Goal: Transaction & Acquisition: Purchase product/service

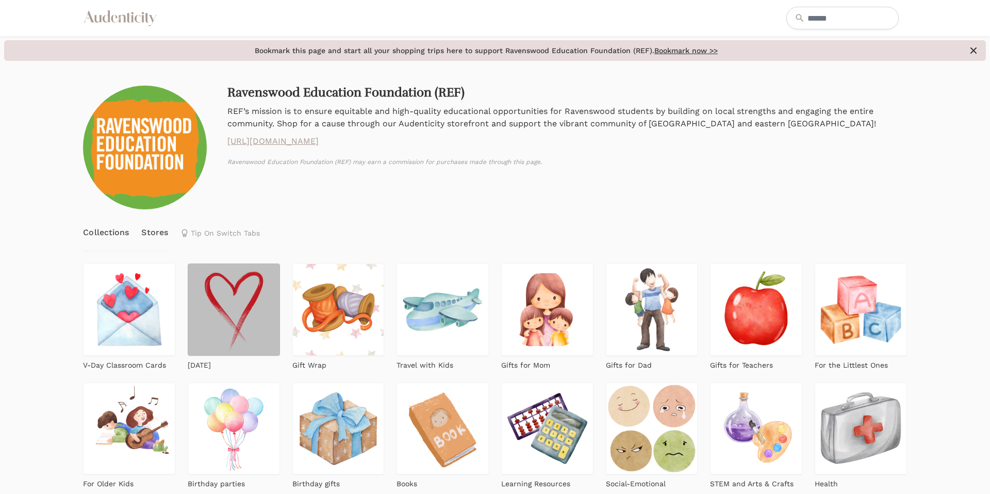
click at [236, 341] on img at bounding box center [234, 310] width 92 height 92
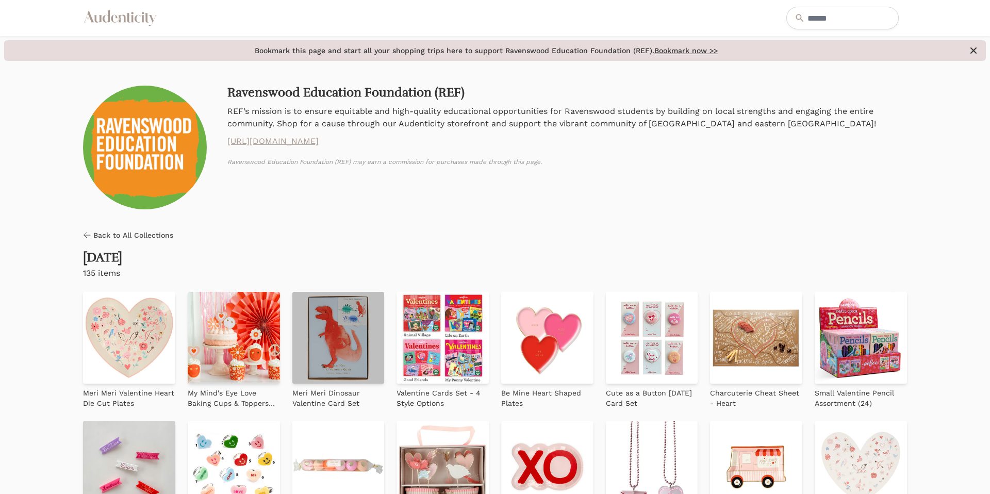
click at [344, 360] on img at bounding box center [338, 338] width 92 height 92
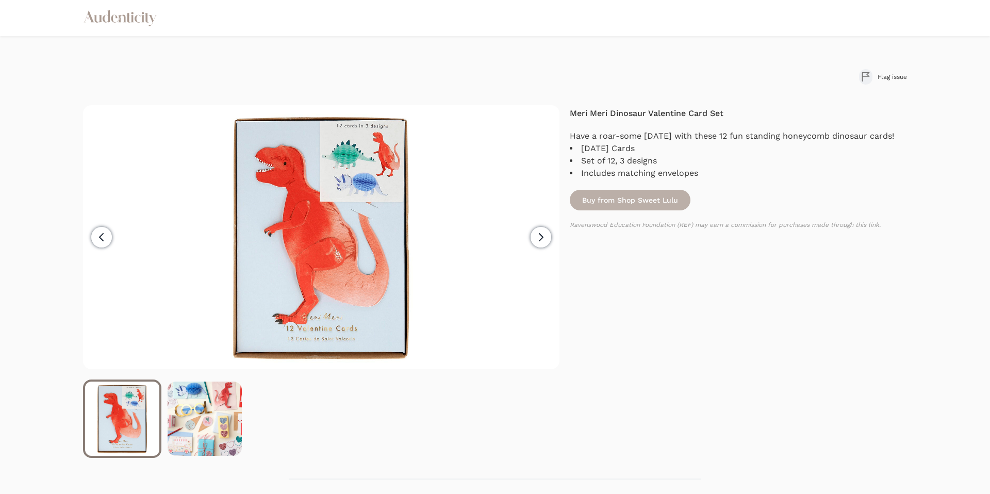
click at [676, 210] on link "Buy from Shop Sweet Lulu" at bounding box center [630, 200] width 121 height 21
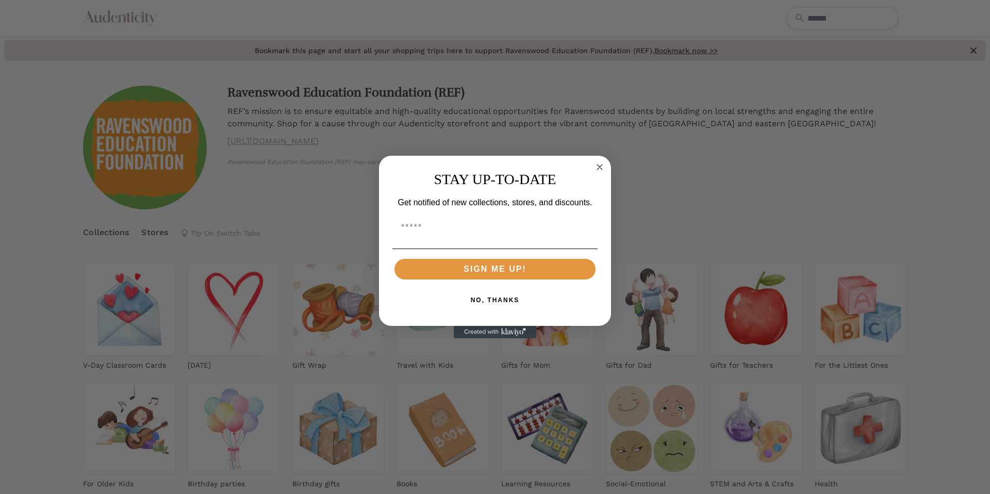
click at [604, 168] on circle "Close dialog" at bounding box center [600, 167] width 12 height 12
